Goal: Communication & Community: Answer question/provide support

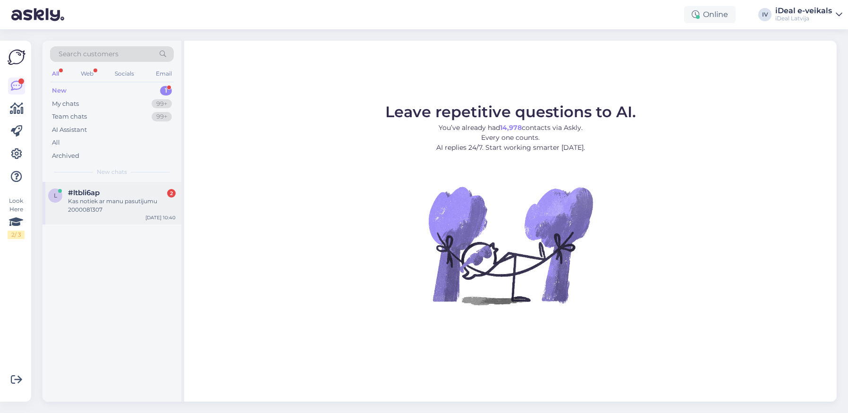
click at [168, 192] on div "2" at bounding box center [171, 193] width 8 height 8
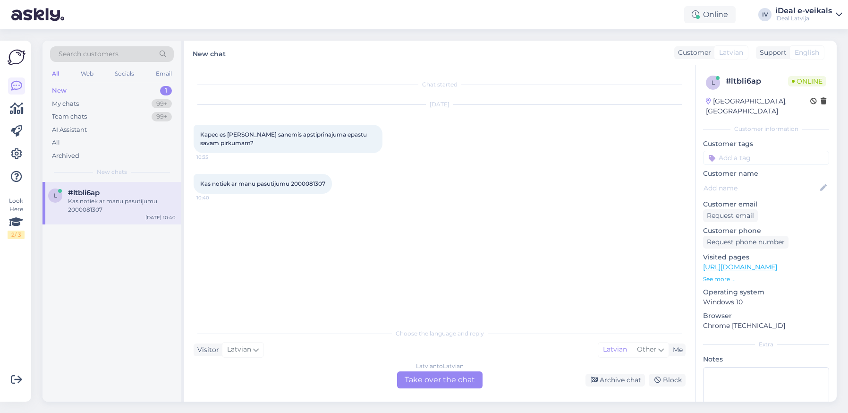
click at [434, 389] on div "Chat started [DATE] Kapec es neesmu sanemis apstiprinajuma epastu savam pirkuma…" at bounding box center [439, 233] width 511 height 336
click at [430, 381] on div "Latvian to Latvian Take over the chat" at bounding box center [439, 379] width 85 height 17
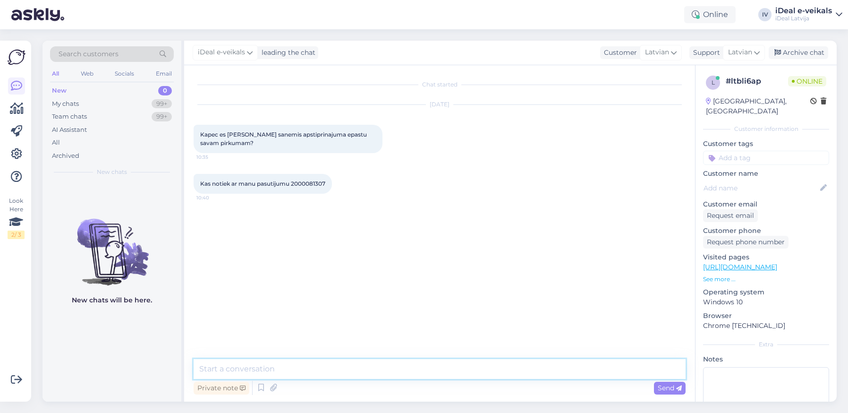
click at [297, 370] on textarea at bounding box center [440, 369] width 492 height 20
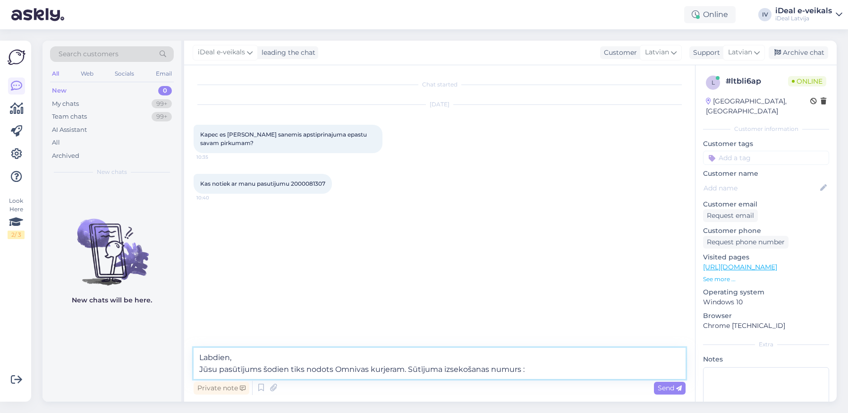
paste textarea "CC822908695EE"
type textarea "Labdien, Jūsu pasūtījums šodien tiks nodots Omnivas kurjeram. Sūtījuma izsekoša…"
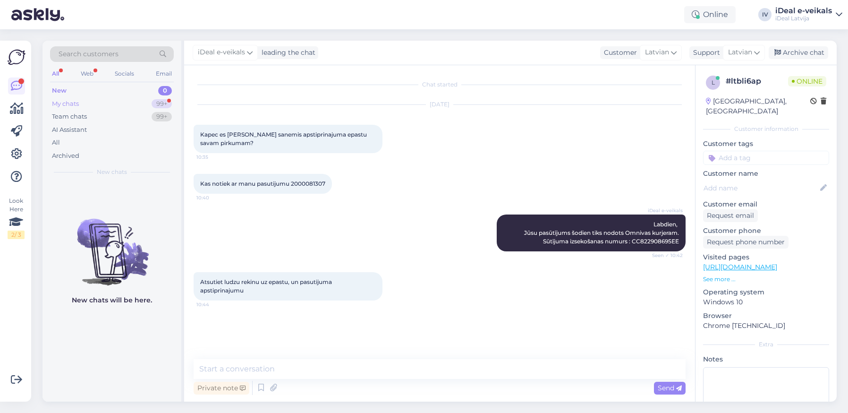
click at [136, 101] on div "My chats 99+" at bounding box center [112, 103] width 124 height 13
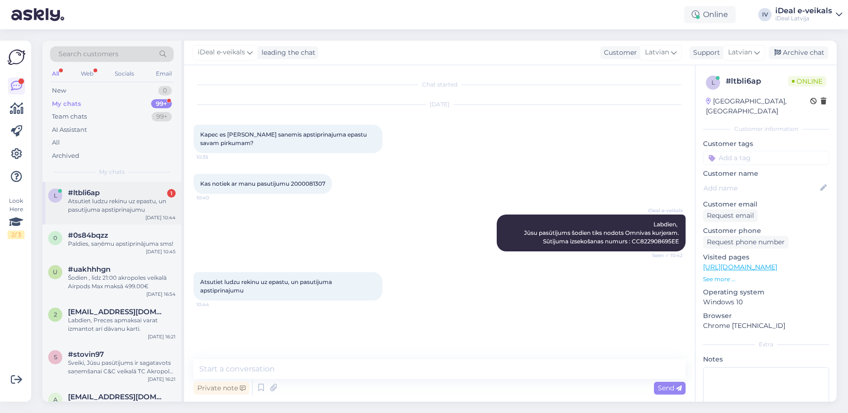
click at [113, 201] on div "Atsutiet ludzu rekinu uz epastu, un pasutijuma apstiprinajumu" at bounding box center [122, 205] width 108 height 17
click at [221, 367] on textarea at bounding box center [440, 369] width 492 height 20
type textarea "N"
type textarea "E-pasts nosūtīts."
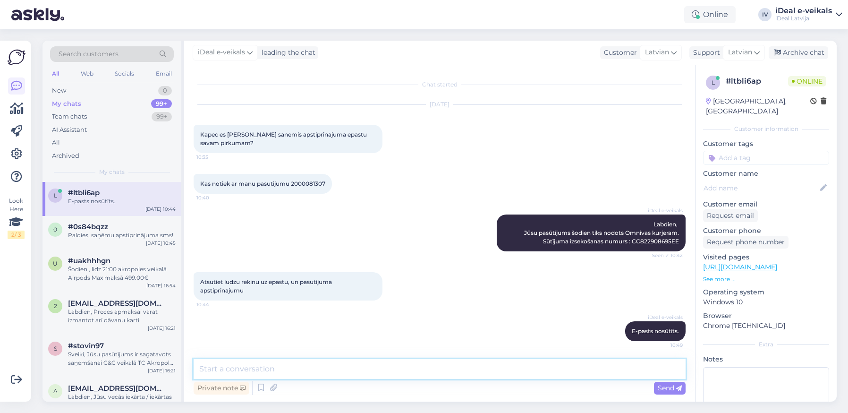
scroll to position [1, 0]
